Goal: Check status: Check status

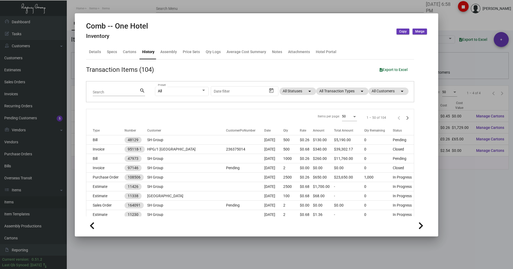
click at [114, 8] on div at bounding box center [256, 134] width 513 height 269
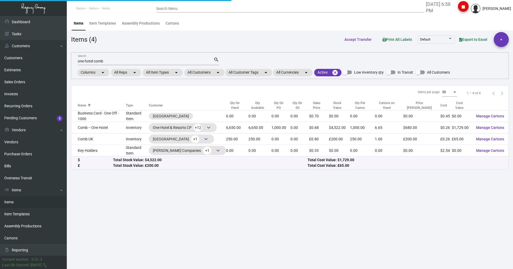
click at [108, 61] on input "one hotel comb" at bounding box center [146, 61] width 136 height 4
drag, startPoint x: 108, startPoint y: 61, endPoint x: 75, endPoint y: 63, distance: 32.9
click at [75, 63] on div "one hotel comb Search search Columns arrow_drop_down All Reps arrow_drop_down A…" at bounding box center [290, 65] width 438 height 27
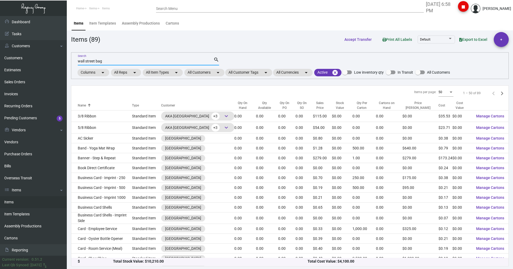
type input "wall street bag"
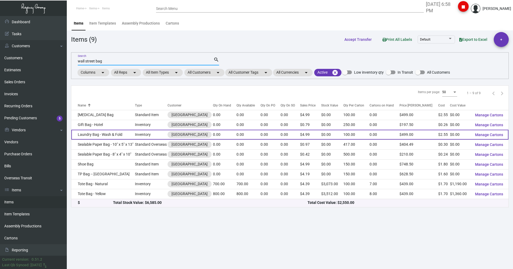
click at [90, 137] on td "Laundry Bag - Wash & Fold" at bounding box center [103, 135] width 64 height 10
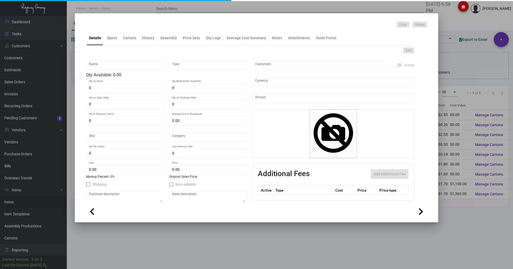
type input "Laundry Bag - Wash & Fold"
type input "Inventory"
type input "$ 2.50"
type input "88Wall-Laundry Bag-02"
type input "Overseas"
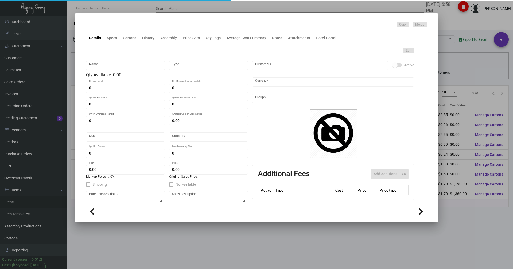
type input "100"
type input "250"
type input "$ 2.55"
type input "$ 4.99"
checkbox input "true"
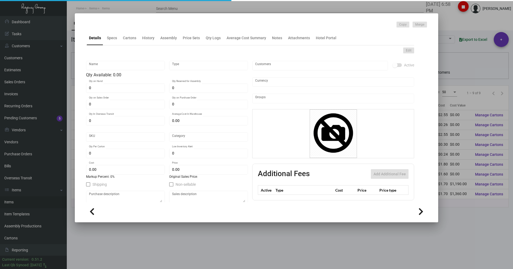
checkbox input "true"
type input "United States Dollar $"
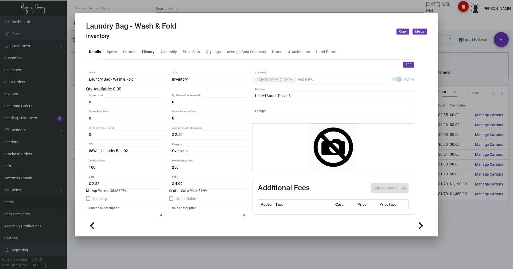
click at [154, 52] on div "History" at bounding box center [148, 52] width 12 height 6
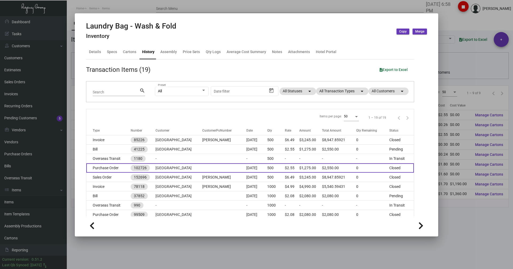
click at [98, 168] on td "Purchase Order" at bounding box center [108, 167] width 44 height 9
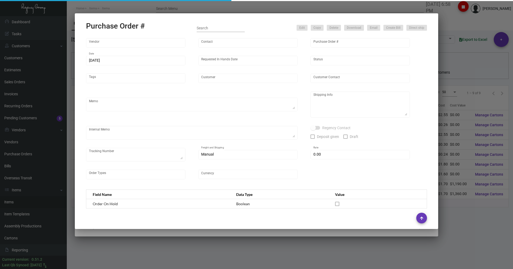
type input "Hangzhou [PERSON_NAME] Leisure Product Co. LTD"
type input "[PERSON_NAME]"
type input "102726"
type input "[DATE]"
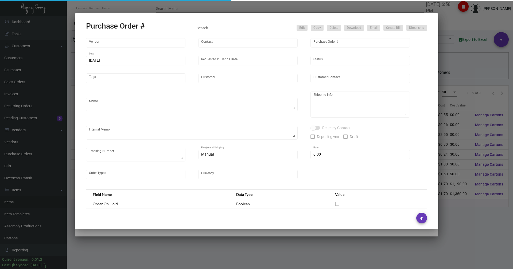
type input "[GEOGRAPHIC_DATA]"
type textarea "Boat to NJ warehouse"
type textarea "Regency Group NJ - [PERSON_NAME] [STREET_ADDRESS]"
type textarea "M&W Pick up From Hotel to Warehouse *Warehouse* - The vendor is remaking the wh…"
checkbox input "true"
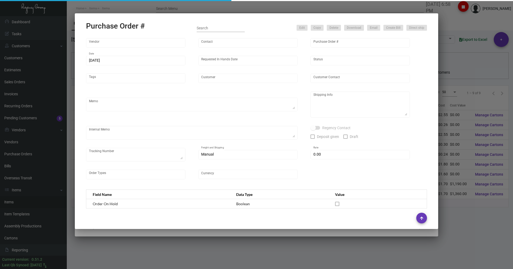
type input "$ 0.00"
type input "United States Dollar $"
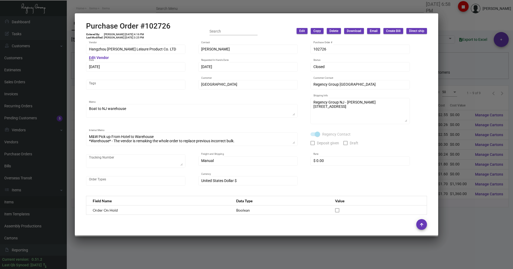
click at [460, 18] on div at bounding box center [256, 134] width 513 height 269
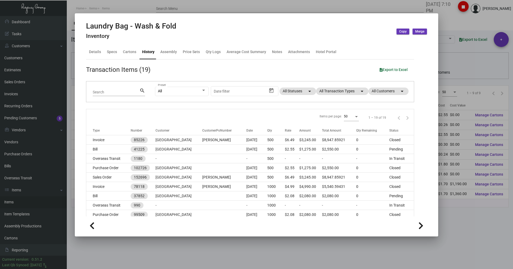
click at [115, 7] on div at bounding box center [256, 134] width 513 height 269
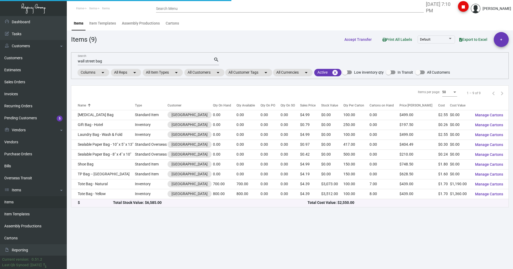
click at [104, 63] on input "wall street bag" at bounding box center [146, 61] width 136 height 4
drag, startPoint x: 104, startPoint y: 63, endPoint x: 71, endPoint y: 65, distance: 33.5
click at [71, 64] on div "wall street bag Search search Columns arrow_drop_down All Reps arrow_drop_down …" at bounding box center [290, 65] width 438 height 27
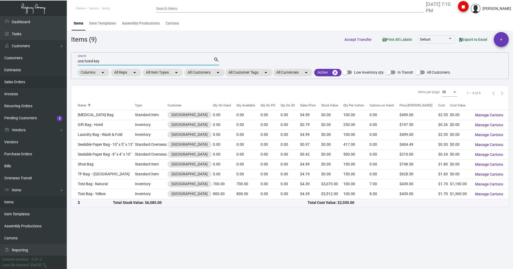
type input "one hotel key"
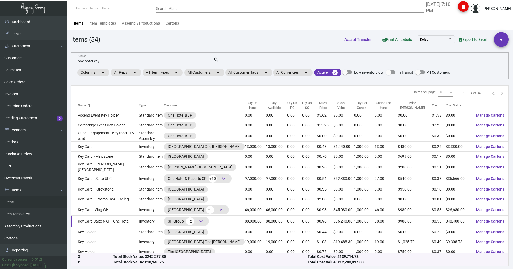
click at [104, 219] on td "Key Card Salto NXP - One Hotel" at bounding box center [105, 221] width 68 height 11
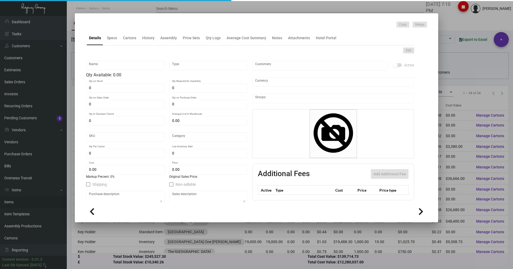
type input "Key Card Salto NXP - One Hotel"
type input "Inventory"
type input "88,000"
type input "$ 0.6025"
type input "Overseas"
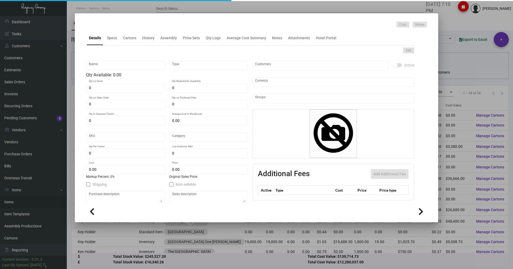
type input "1,000"
type input "$ 0.55"
type input "$ 0.98"
checkbox input "true"
type input "United States Dollar $"
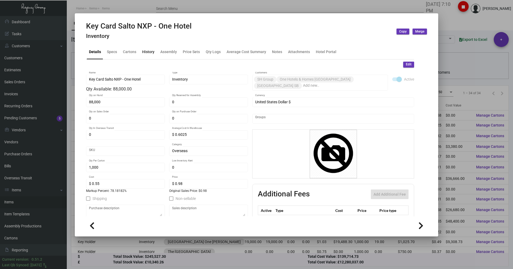
click at [154, 52] on div "History" at bounding box center [148, 52] width 17 height 13
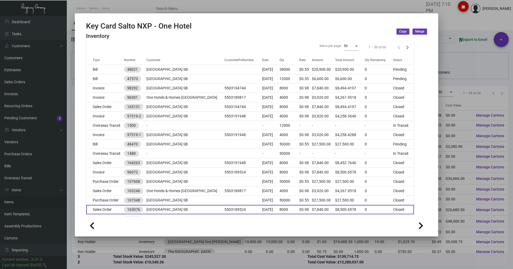
scroll to position [80, 0]
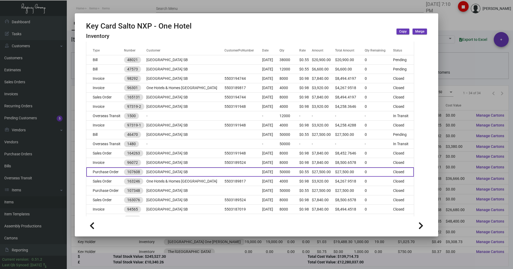
click at [99, 172] on td "Purchase Order" at bounding box center [105, 172] width 38 height 9
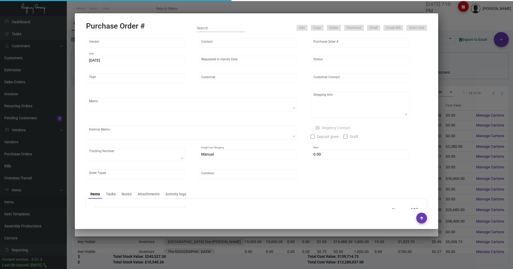
type input "CHENGDU MIND IOT TECHNOLOGY"
type input "[PERSON_NAME]"
type input "107608"
type input "[DATE]"
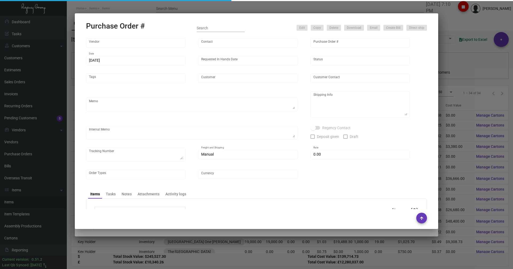
type input "[GEOGRAPHIC_DATA] SB"
type textarea "Please ship by boat to our NJ warehouse."
type textarea "Regency Group NJ - [PERSON_NAME] [STREET_ADDRESS]"
type textarea "10/24 - 12k requested t b shipped by air"
checkbox input "true"
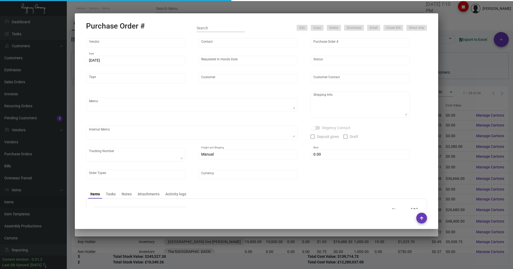
type input "$ 0.00"
type input "United States Dollar $"
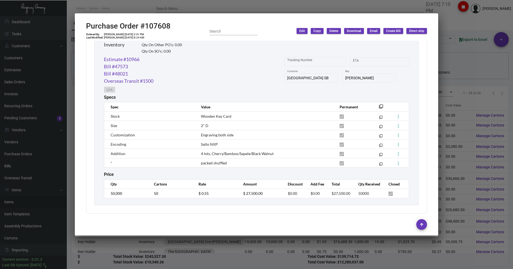
scroll to position [271, 0]
click at [132, 6] on div at bounding box center [256, 134] width 513 height 269
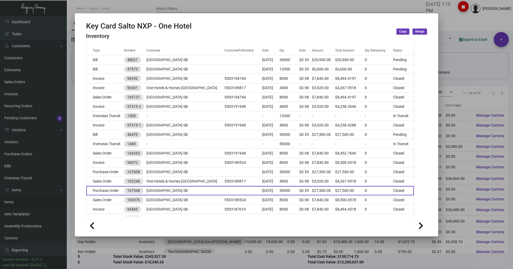
click at [104, 191] on td "Purchase Order" at bounding box center [105, 190] width 38 height 9
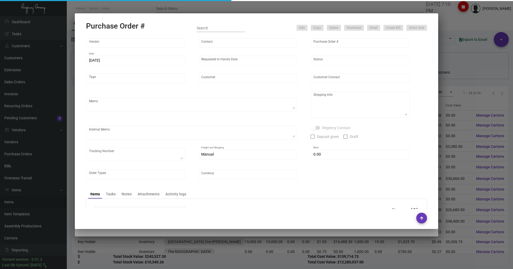
type input "CHENGDU MIND IOT TECHNOLOGY"
type input "[PERSON_NAME]"
type input "107348"
type input "[DATE]"
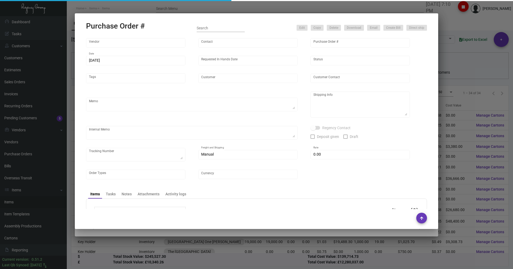
type input "[GEOGRAPHIC_DATA] SB"
type textarea "Please ship by boat to our NJ warehouse."
type textarea "Regency Group NJ - [PERSON_NAME] [STREET_ADDRESS]"
checkbox input "true"
type input "$ 0.00"
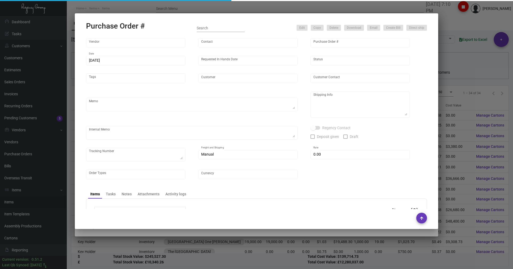
type input "United States Dollar $"
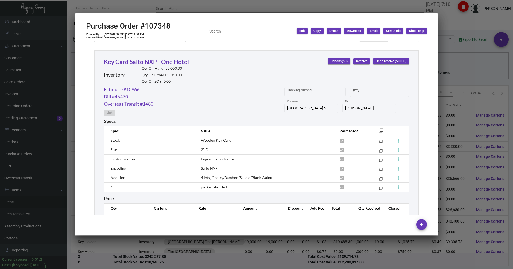
scroll to position [265, 0]
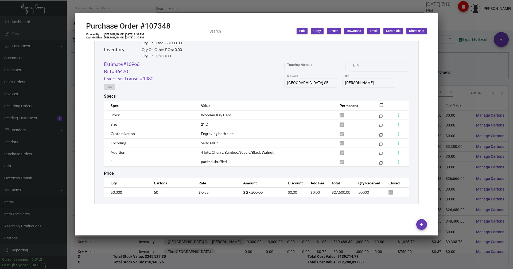
click at [457, 28] on div at bounding box center [256, 134] width 513 height 269
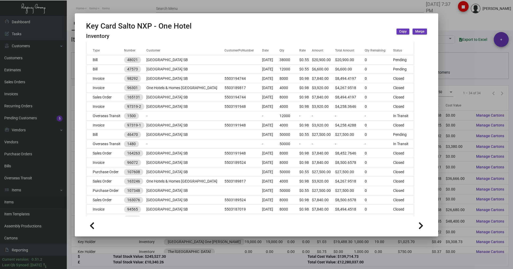
click at [134, 4] on div at bounding box center [256, 134] width 513 height 269
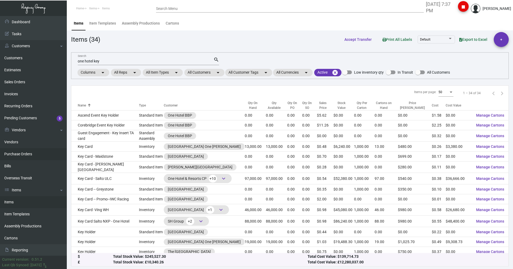
click at [19, 151] on link "Purchase Orders" at bounding box center [33, 154] width 67 height 12
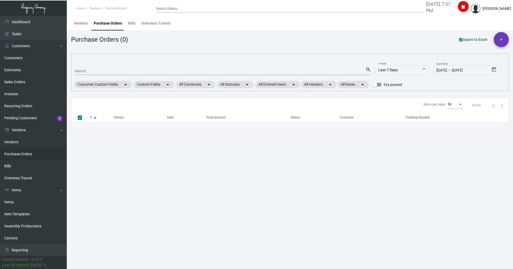
click at [80, 71] on input "Search" at bounding box center [220, 71] width 291 height 4
paste input "107061"
type input "107061"
checkbox input "false"
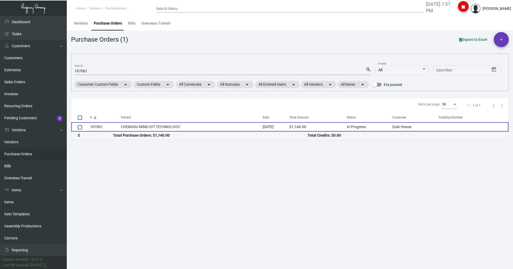
click at [153, 127] on td "CHENGDU MIND IOT TECHNOLOGY" at bounding box center [192, 126] width 142 height 9
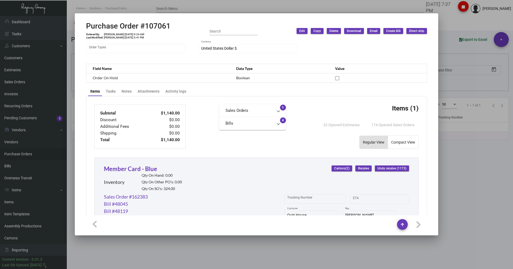
scroll to position [160, 0]
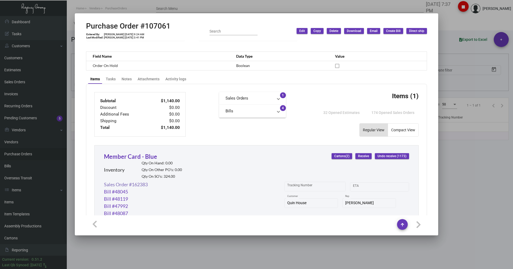
click at [124, 185] on link "Sales Order #162383" at bounding box center [126, 184] width 44 height 7
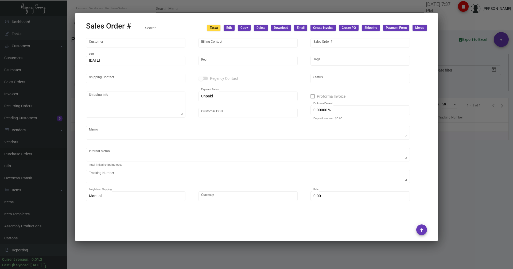
type input "Quin House"
type input "Accounting Department"
type input "162383"
type input "[DATE]"
type input "[PERSON_NAME]"
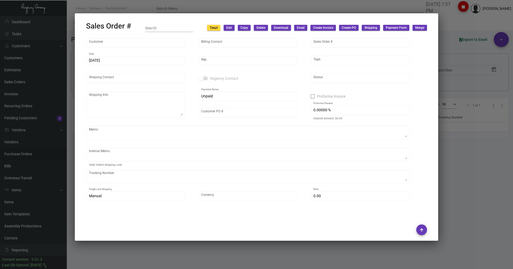
type input "[PERSON_NAME]"
type textarea "ARTCRAFT- [PERSON_NAME] [STREET_ADDRESS][PERSON_NAME]"
type input "17293"
type textarea "Boxes to be send to – ArtCraft Attn: [PERSON_NAME] [STREET_ADDRESS][PERSON_NAME…"
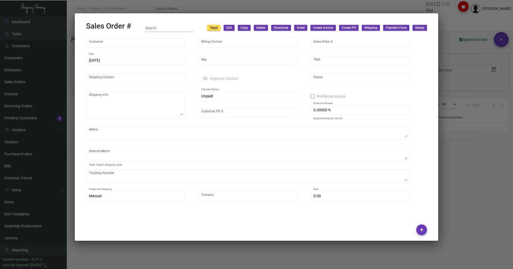
type input "United States Dollar $"
type input "$ 58.94"
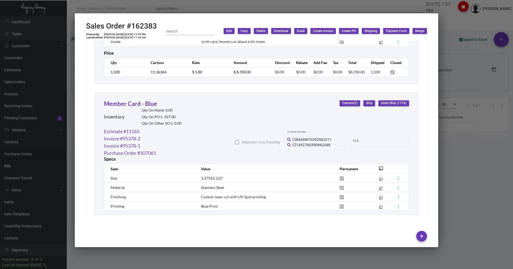
scroll to position [477, 0]
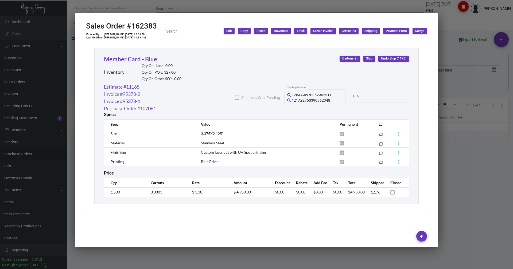
click at [117, 95] on link "Invoice #95378-2" at bounding box center [122, 94] width 36 height 7
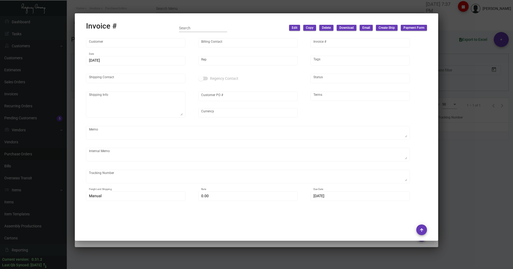
type input "Quin House"
type input "Accounting Department"
type input "95378-2"
type input "[DATE]"
type input "[PERSON_NAME]"
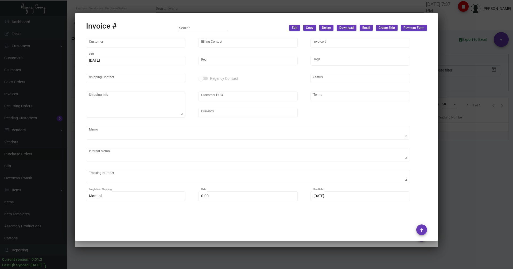
type input "[PERSON_NAME]"
type textarea "ARTCRAFT- [PERSON_NAME] [STREET_ADDRESS][PERSON_NAME]"
type input "17293"
type input "United States Dollar $"
type input "Net 30"
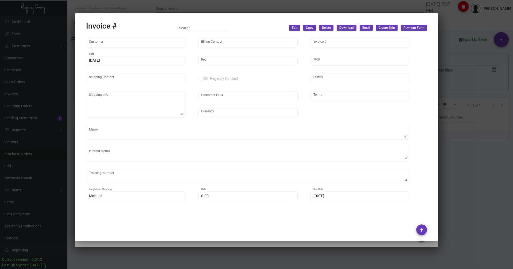
type textarea "Boxes to be send to – ArtCraft Attn: [PERSON_NAME] [STREET_ADDRESS][PERSON_NAME…"
type input "$ 58.94"
type input "[DATE]"
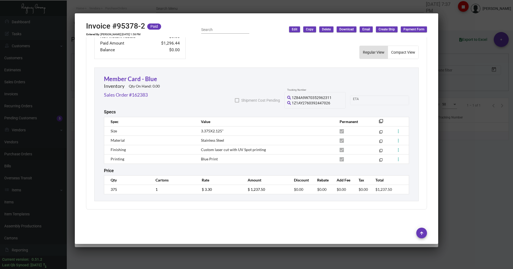
scroll to position [290, 0]
click at [114, 94] on link "Sales Order #162383" at bounding box center [126, 94] width 44 height 7
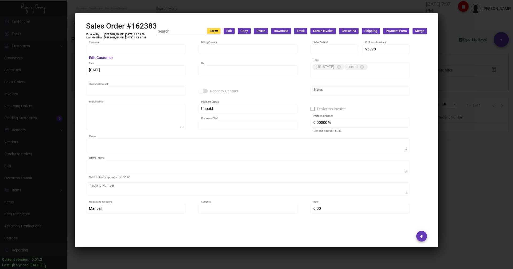
type input "Quin House"
type input "Accounting Department"
type input "162383"
type input "[DATE]"
type input "[PERSON_NAME]"
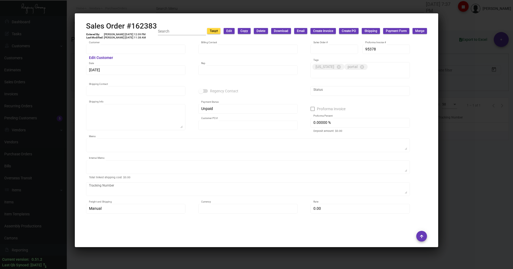
type input "[PERSON_NAME]"
type textarea "ARTCRAFT- [PERSON_NAME] [STREET_ADDRESS][PERSON_NAME]"
type input "17293"
type textarea "Boxes to be send to – ArtCraft Attn: [PERSON_NAME] [STREET_ADDRESS][PERSON_NAME…"
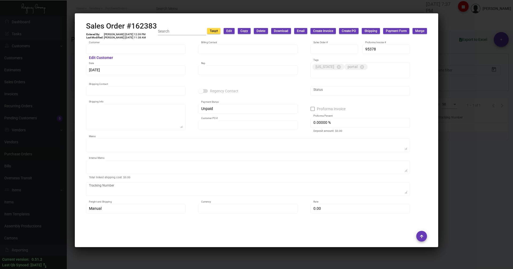
type input "United States Dollar $"
type input "$ 58.94"
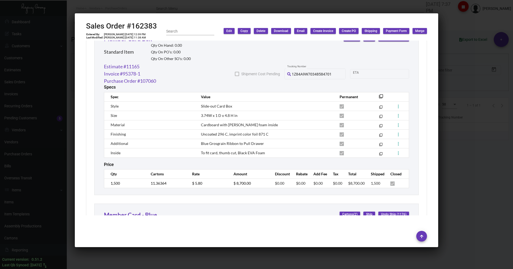
scroll to position [401, 0]
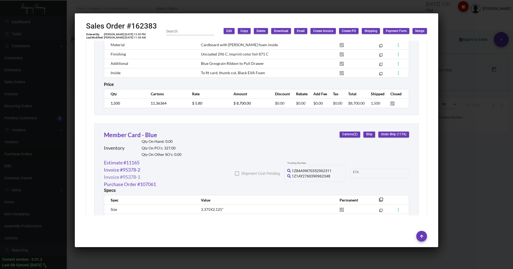
click at [127, 176] on link "Invoice #95378-1" at bounding box center [122, 177] width 36 height 7
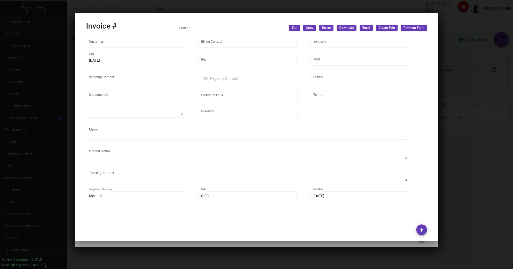
type input "Quin House"
type input "Accounting Department"
type input "95378-1"
type input "[DATE]"
type input "[PERSON_NAME]"
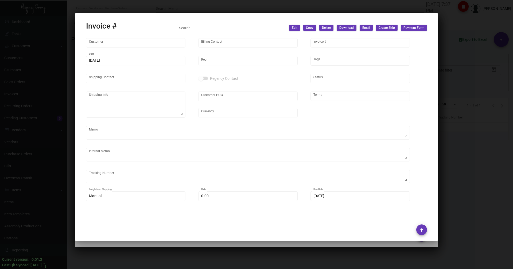
type input "[PERSON_NAME]"
type textarea "ARTCRAFT- [PERSON_NAME] [STREET_ADDRESS][PERSON_NAME]"
type input "17293"
type input "United States Dollar $"
type input "Net 30"
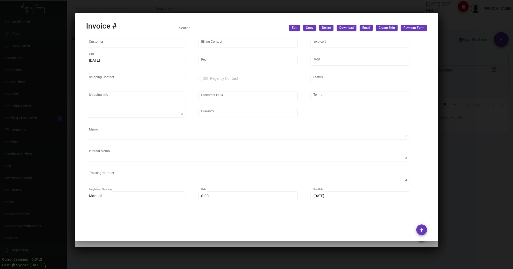
type textarea "Boxes to be send to – ArtCraft Attn: [PERSON_NAME] [STREET_ADDRESS][PERSON_NAME…"
type textarea "9.83--267 Member card Blue 8.83---534 card blue---2/25/25"
type input "$ 289.74"
type input "[DATE]"
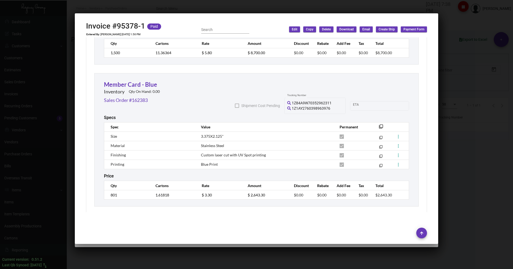
scroll to position [455, 0]
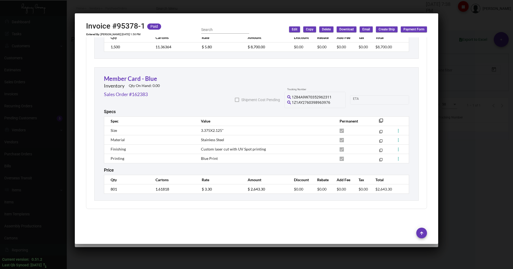
click at [165, 10] on div at bounding box center [256, 134] width 513 height 269
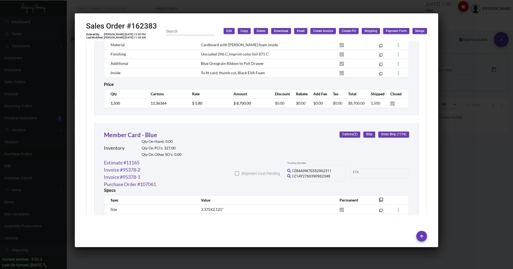
scroll to position [477, 0]
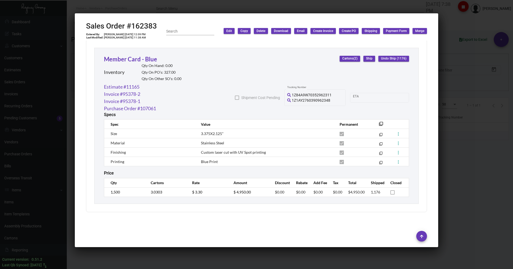
click at [449, 26] on div at bounding box center [256, 134] width 513 height 269
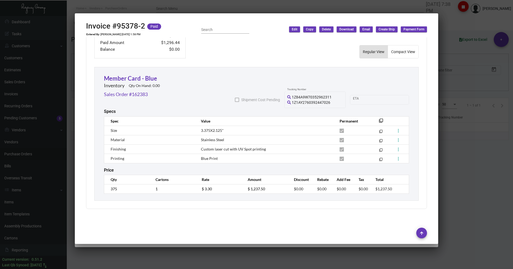
click at [449, 26] on div at bounding box center [256, 134] width 513 height 269
